Goal: Task Accomplishment & Management: Manage account settings

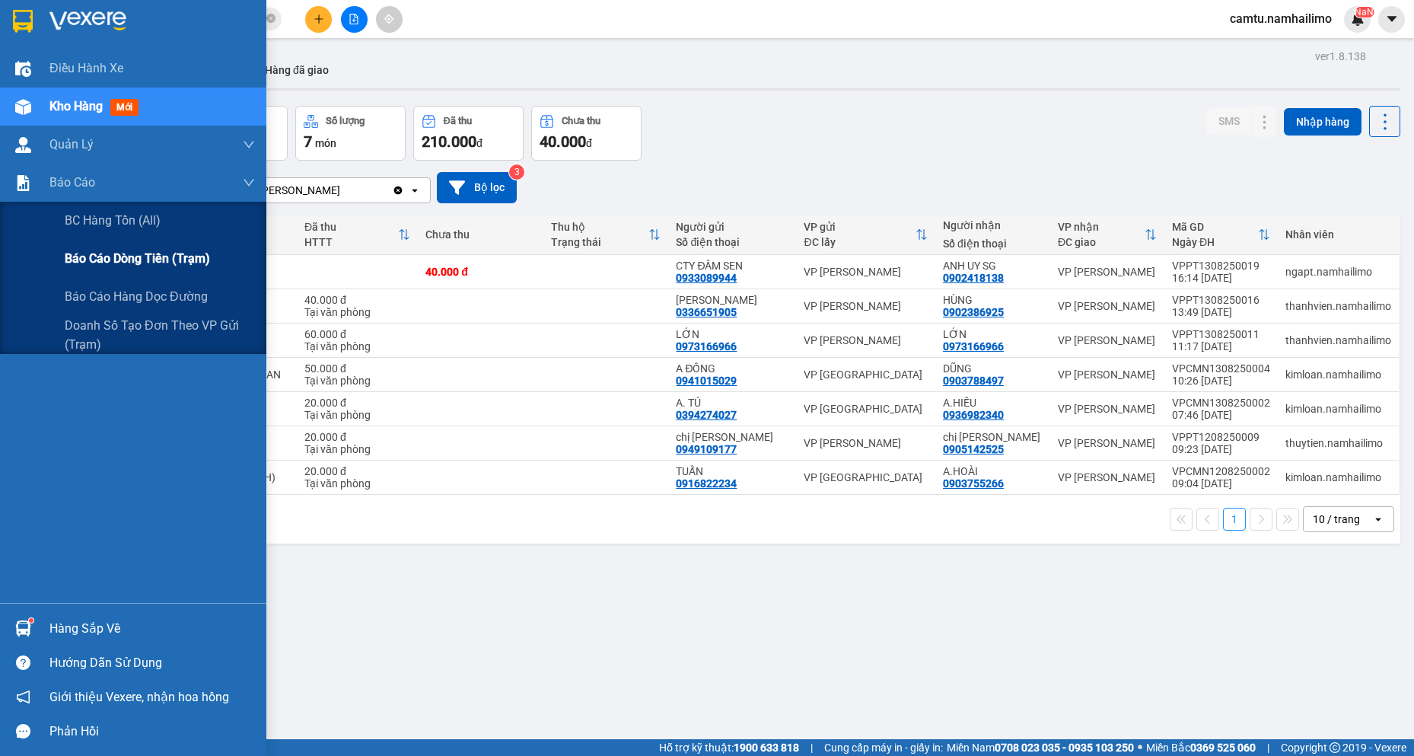
click at [65, 250] on span "Báo cáo dòng tiền (trạm)" at bounding box center [137, 258] width 145 height 19
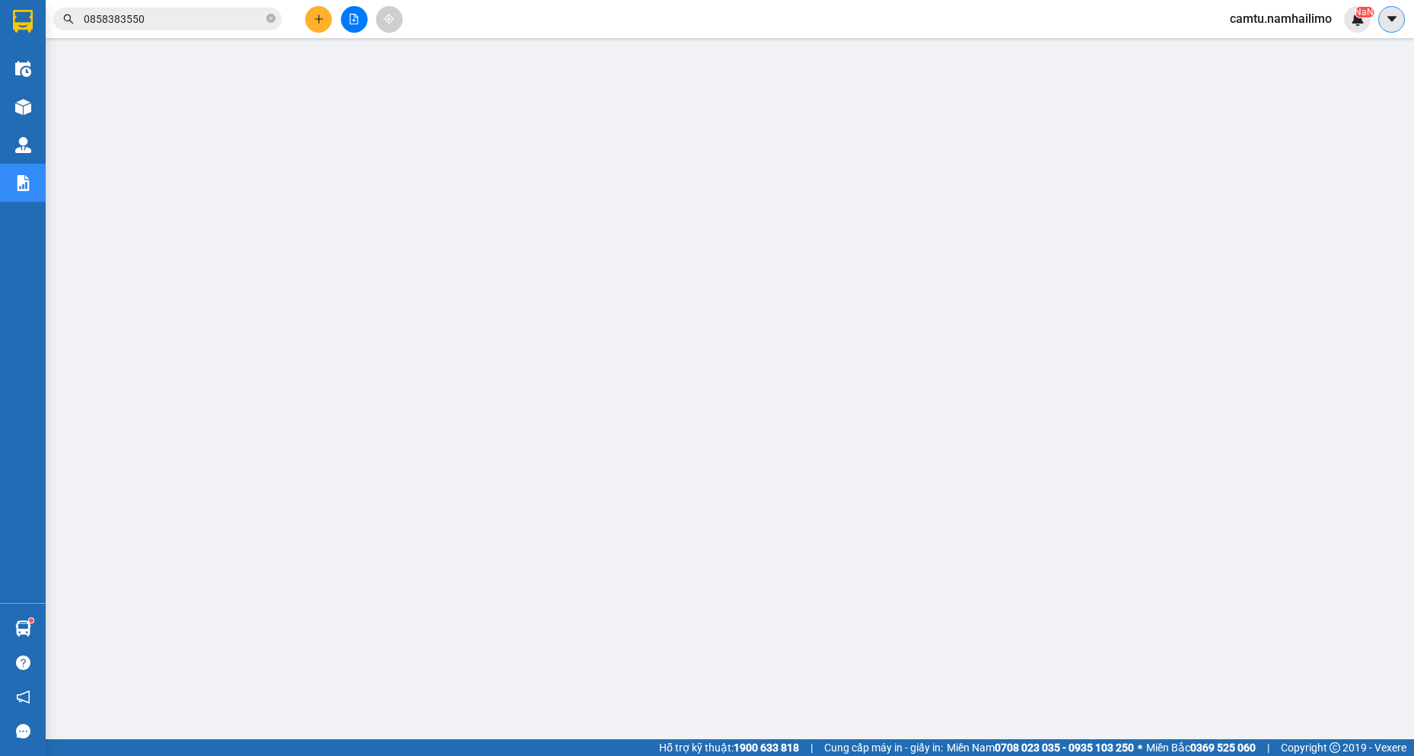
click at [1385, 21] on icon "caret-down" at bounding box center [1392, 19] width 14 height 14
click at [1296, 17] on span "camtu.namhailimo" at bounding box center [1281, 18] width 126 height 19
click at [1279, 47] on span "Đăng xuất" at bounding box center [1288, 47] width 94 height 17
